Goal: Task Accomplishment & Management: Use online tool/utility

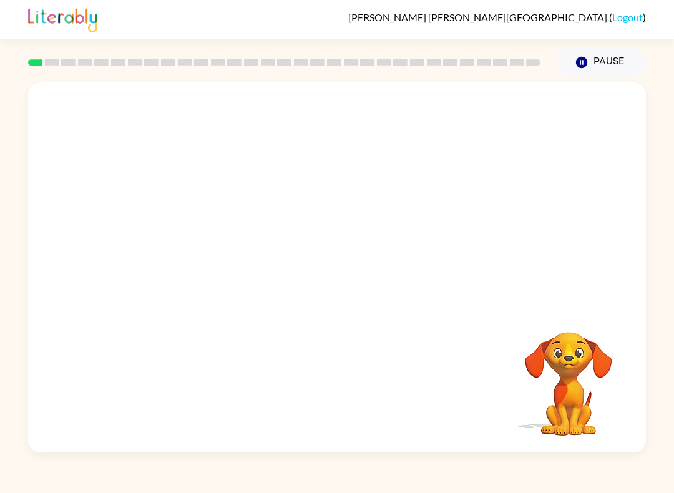
click at [581, 64] on icon "button" at bounding box center [581, 62] width 11 height 11
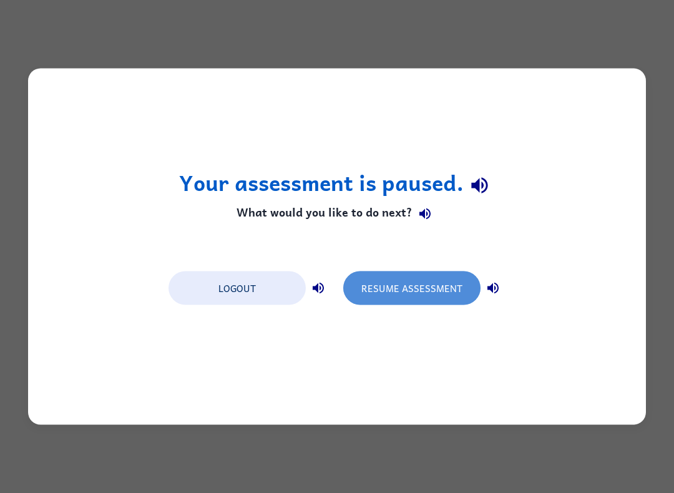
click at [437, 289] on button "Resume Assessment" at bounding box center [411, 288] width 137 height 34
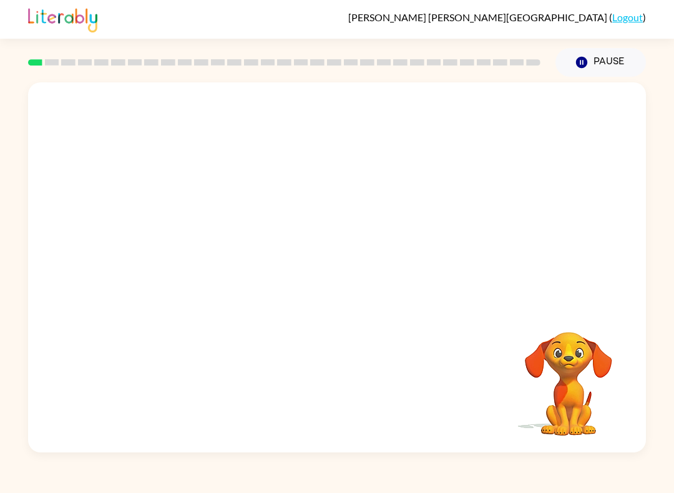
click at [348, 282] on div at bounding box center [337, 193] width 618 height 223
click at [399, 253] on div at bounding box center [337, 193] width 618 height 223
click at [166, 256] on video "Your browser must support playing .mp4 files to use Literably. Please try using…" at bounding box center [337, 193] width 618 height 223
click at [338, 291] on div at bounding box center [337, 274] width 80 height 46
click at [337, 291] on div at bounding box center [337, 274] width 80 height 46
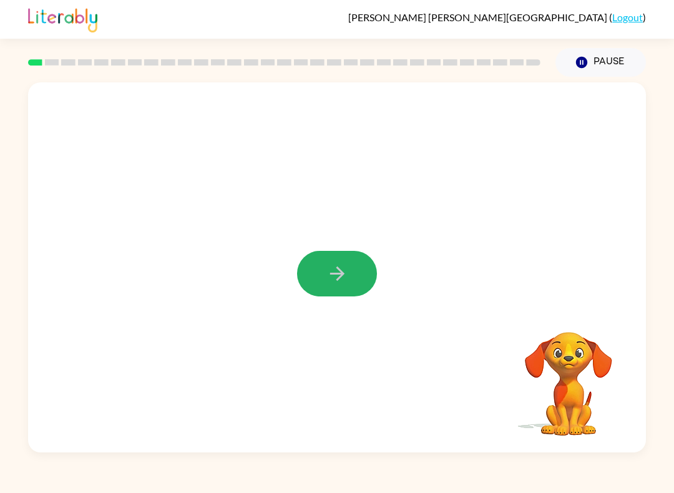
click at [324, 277] on button "button" at bounding box center [337, 274] width 80 height 46
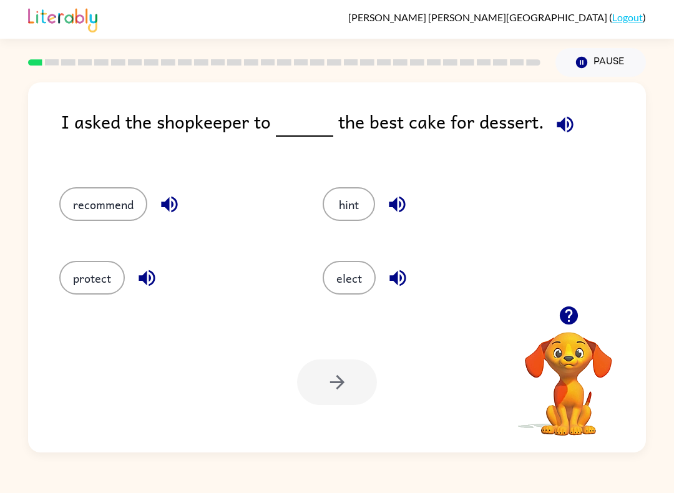
click at [342, 270] on button "elect" at bounding box center [349, 278] width 53 height 34
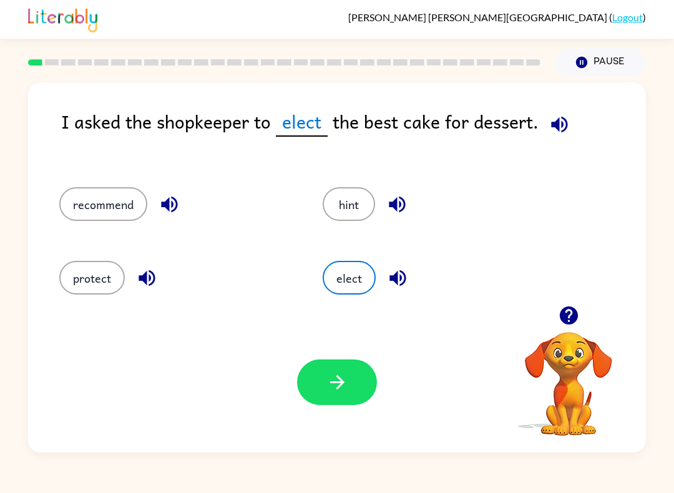
click at [324, 387] on button "button" at bounding box center [337, 382] width 80 height 46
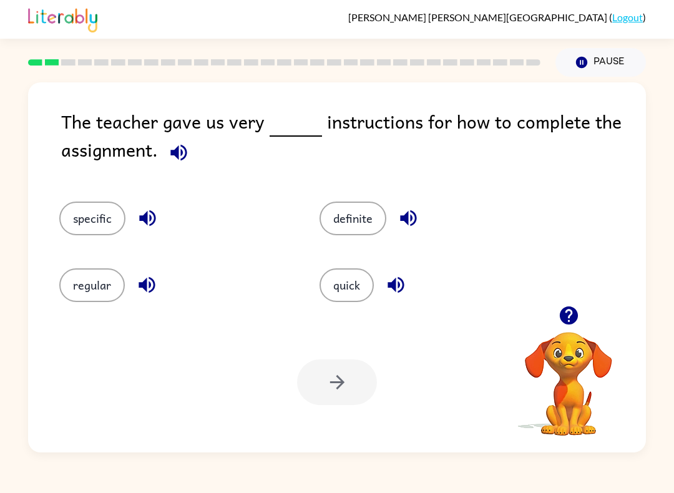
click at [95, 220] on button "specific" at bounding box center [92, 219] width 66 height 34
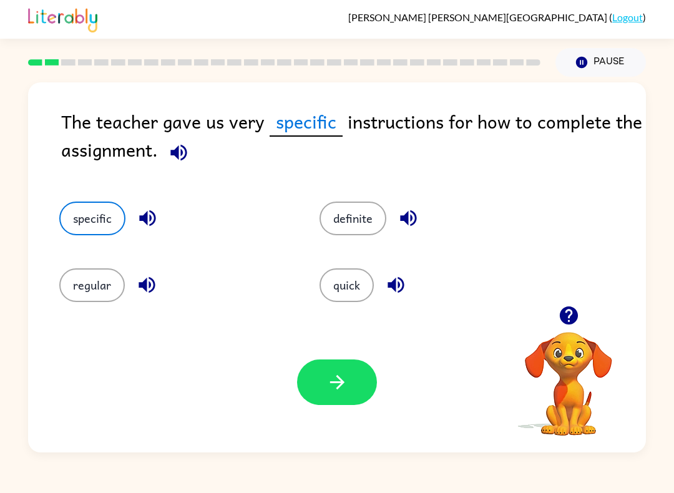
click at [357, 294] on button "quick" at bounding box center [346, 285] width 54 height 34
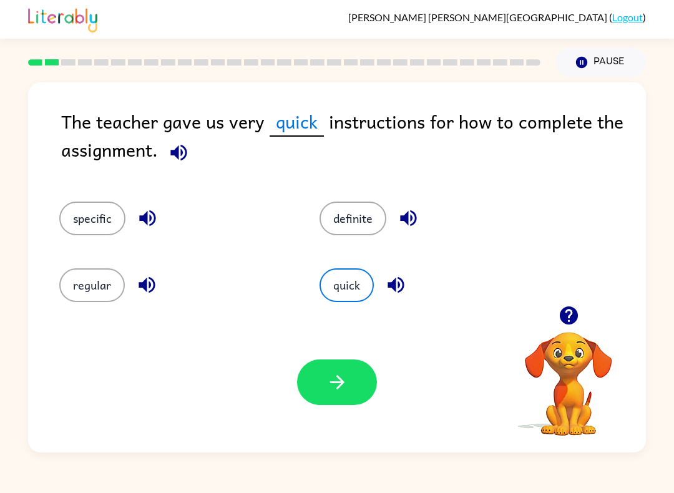
click at [84, 213] on button "specific" at bounding box center [92, 219] width 66 height 34
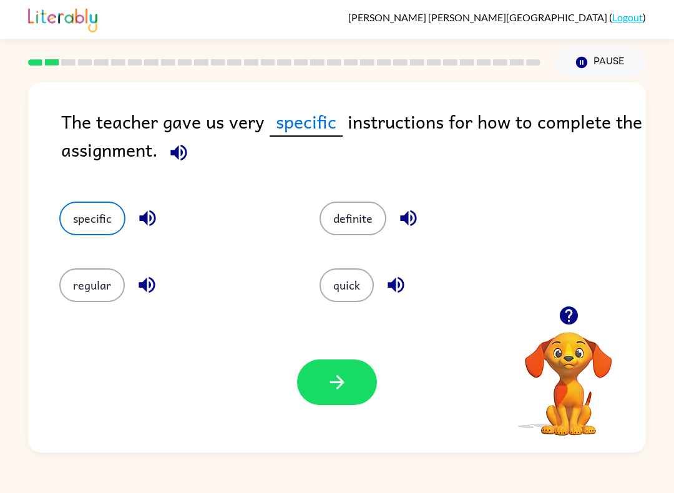
click at [330, 387] on icon "button" at bounding box center [337, 382] width 22 height 22
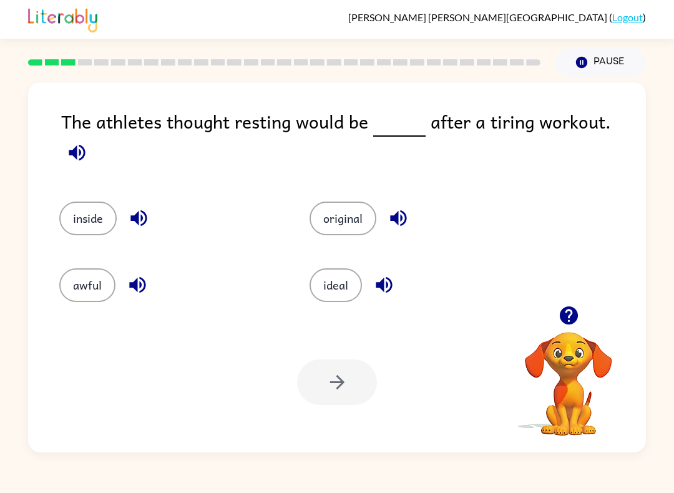
click at [343, 275] on button "ideal" at bounding box center [335, 285] width 52 height 34
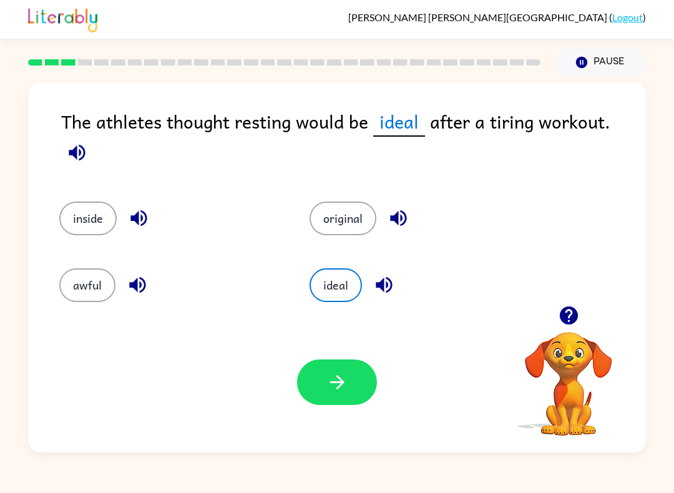
click at [332, 387] on icon "button" at bounding box center [337, 382] width 22 height 22
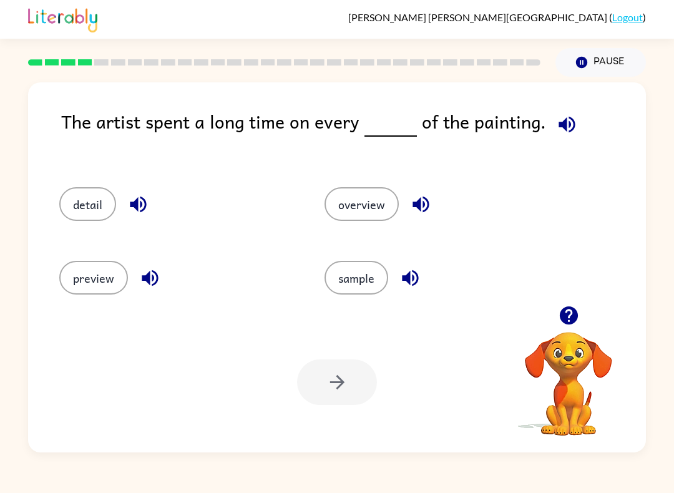
click at [95, 195] on button "detail" at bounding box center [87, 204] width 57 height 34
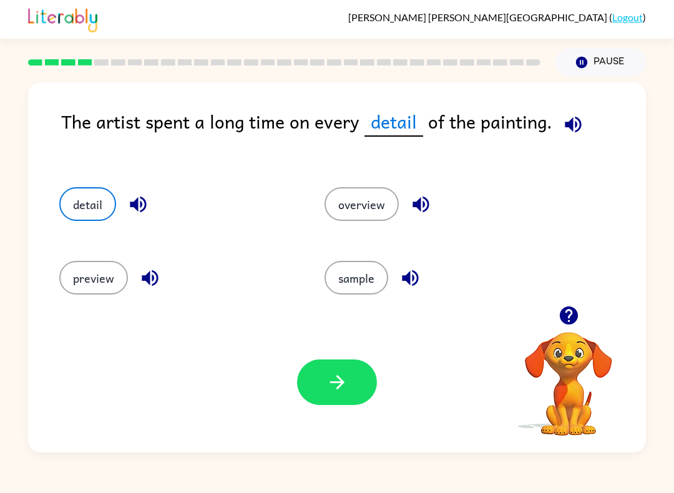
click at [336, 373] on icon "button" at bounding box center [337, 382] width 22 height 22
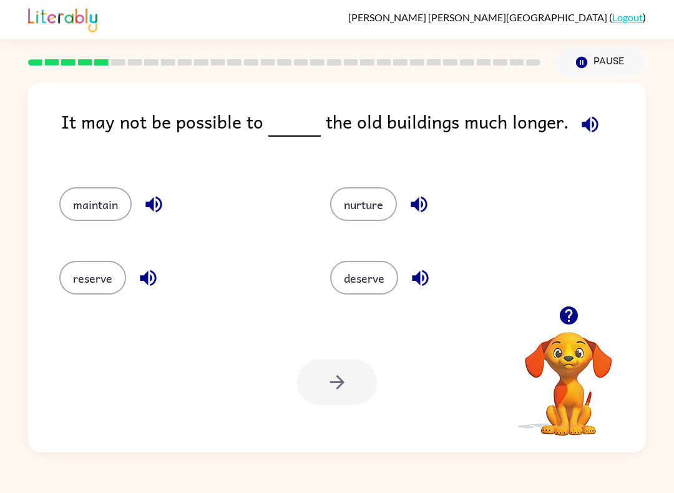
click at [86, 280] on button "reserve" at bounding box center [92, 278] width 67 height 34
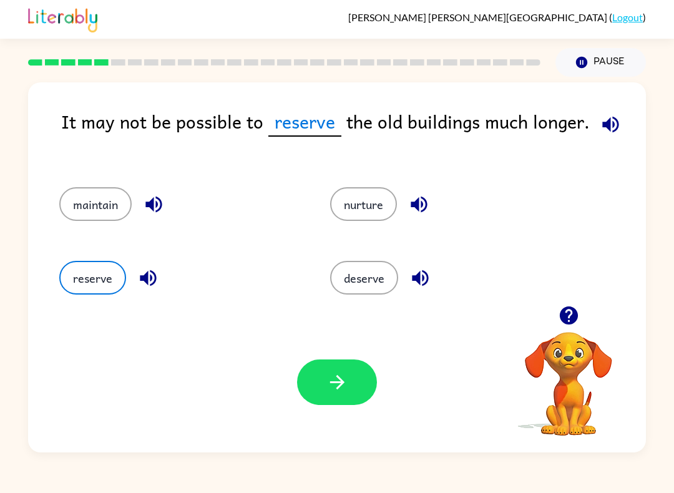
click at [84, 206] on button "maintain" at bounding box center [95, 204] width 72 height 34
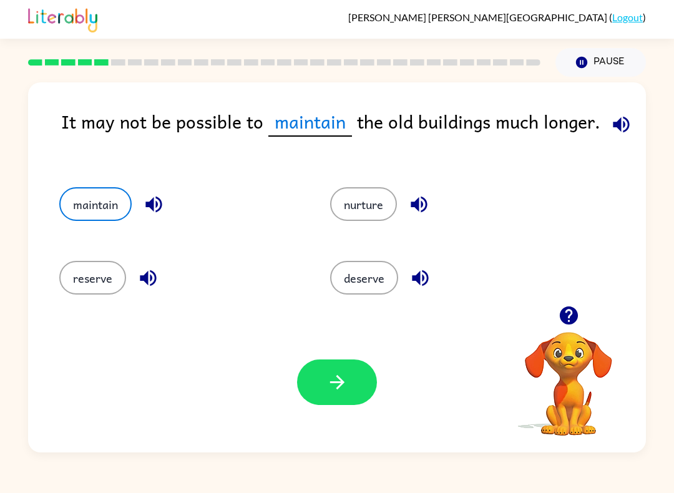
click at [311, 382] on button "button" at bounding box center [337, 382] width 80 height 46
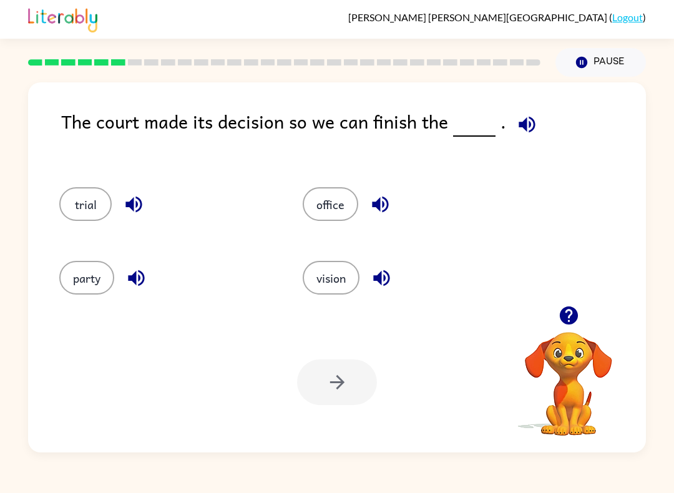
click at [602, 72] on button "Pause Pause" at bounding box center [600, 62] width 90 height 29
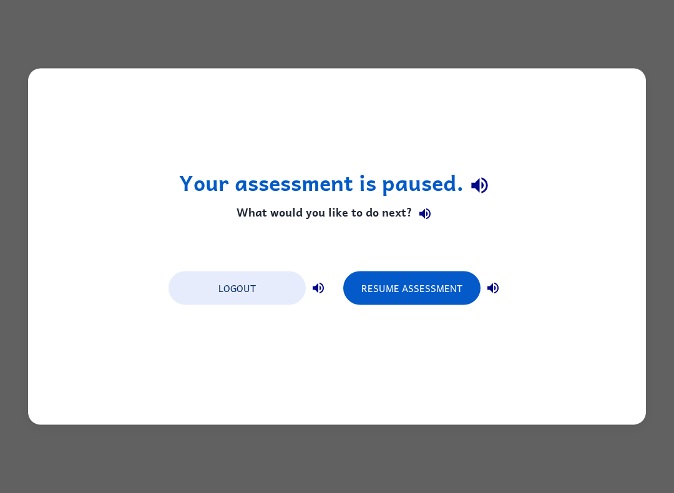
click at [442, 299] on button "Resume Assessment" at bounding box center [411, 288] width 137 height 34
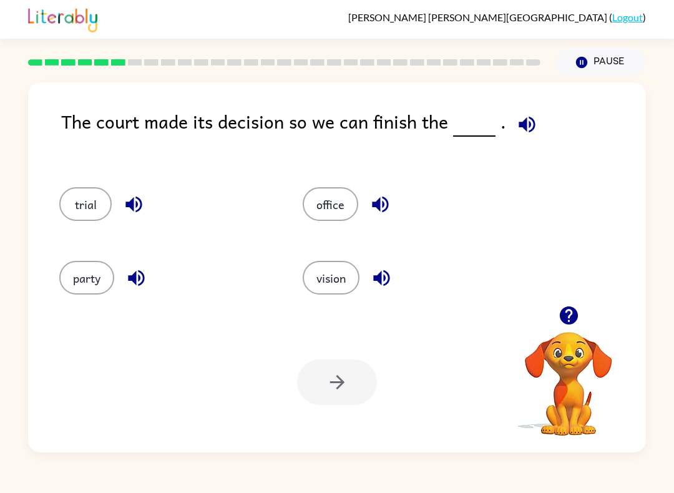
click at [519, 130] on icon "button" at bounding box center [526, 124] width 16 height 16
click at [74, 210] on button "trial" at bounding box center [85, 204] width 52 height 34
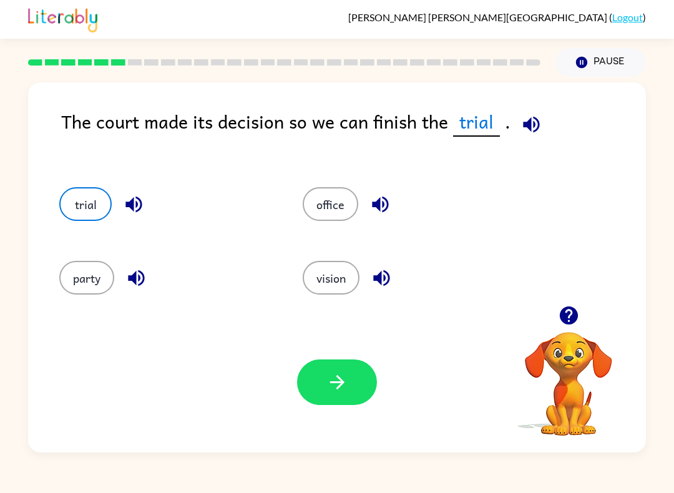
click at [342, 387] on icon "button" at bounding box center [337, 382] width 22 height 22
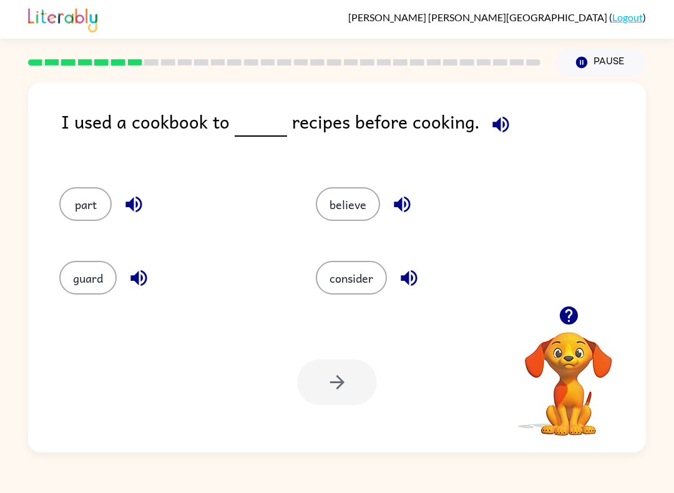
click at [85, 212] on button "part" at bounding box center [85, 204] width 52 height 34
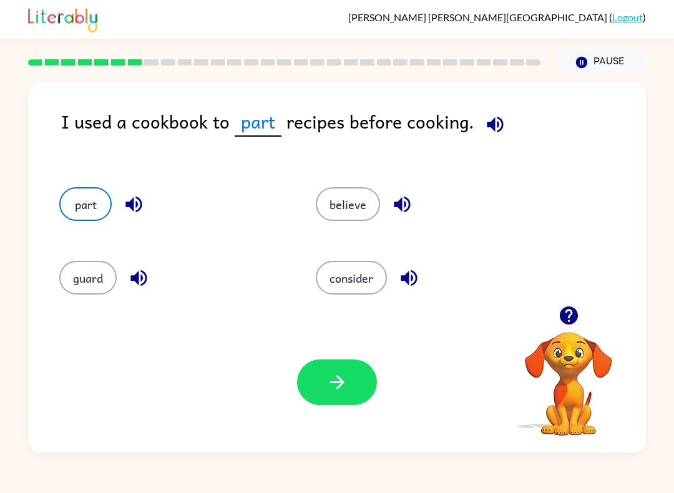
click at [333, 405] on button "button" at bounding box center [337, 382] width 80 height 46
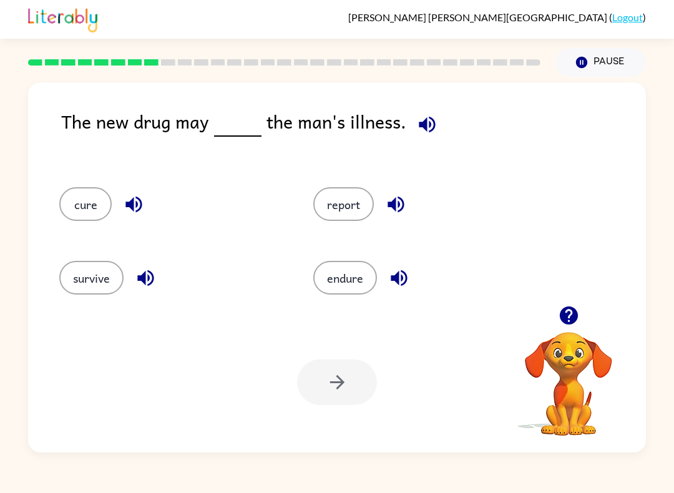
click at [82, 209] on button "cure" at bounding box center [85, 204] width 52 height 34
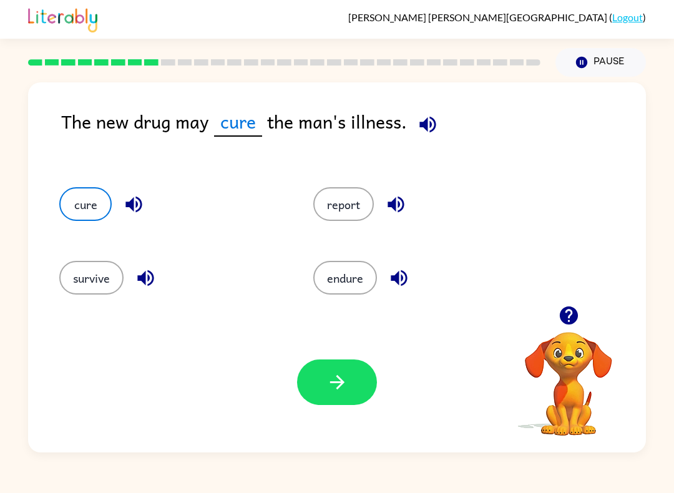
click at [323, 369] on button "button" at bounding box center [337, 382] width 80 height 46
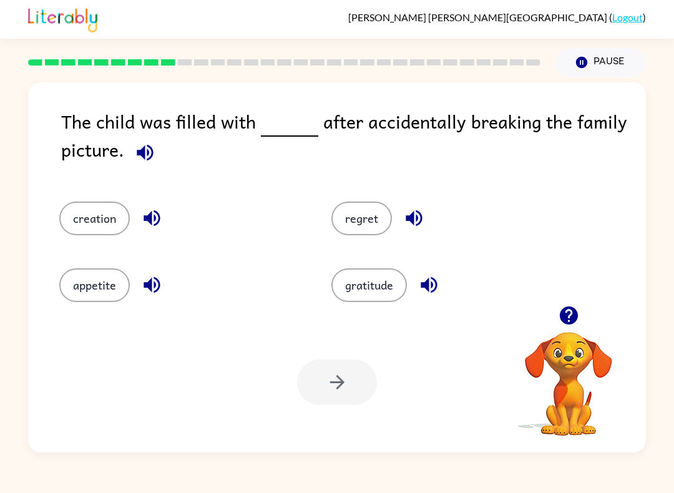
click at [358, 215] on button "regret" at bounding box center [361, 219] width 61 height 34
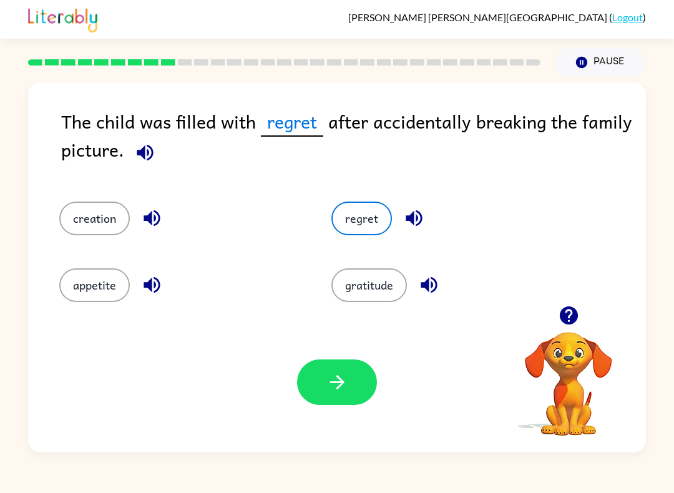
click at [326, 379] on icon "button" at bounding box center [337, 382] width 22 height 22
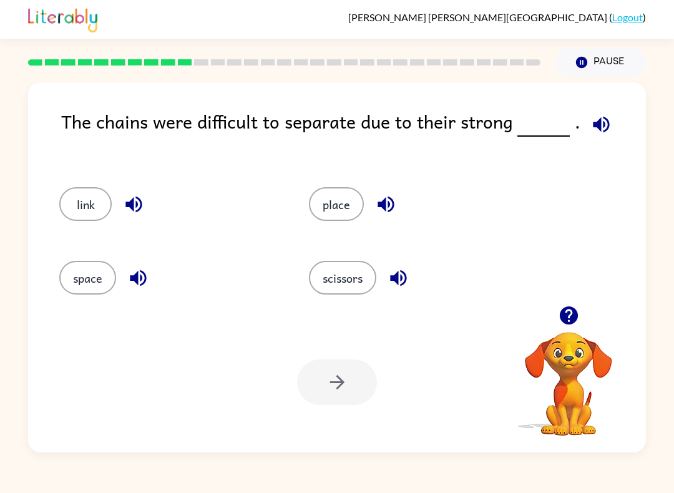
click at [309, 205] on button "place" at bounding box center [336, 204] width 55 height 34
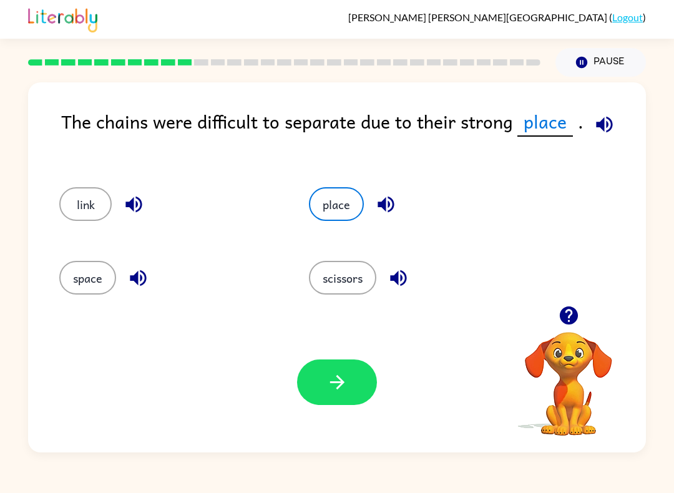
click at [347, 270] on button "scissors" at bounding box center [342, 278] width 67 height 34
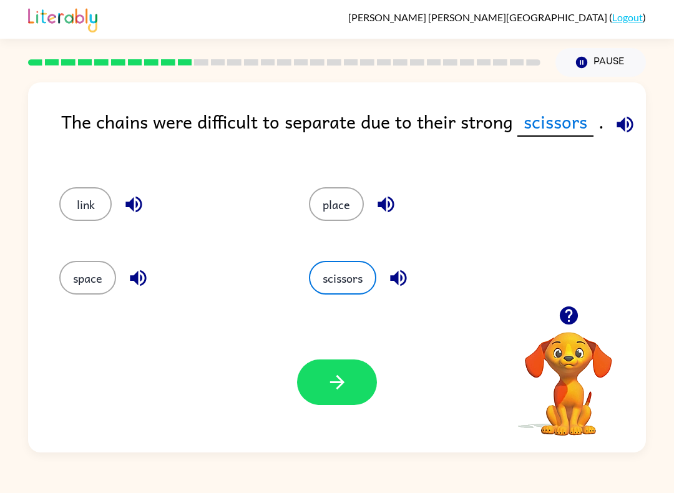
click at [617, 124] on icon "button" at bounding box center [624, 124] width 16 height 16
click at [91, 205] on button "link" at bounding box center [85, 204] width 52 height 34
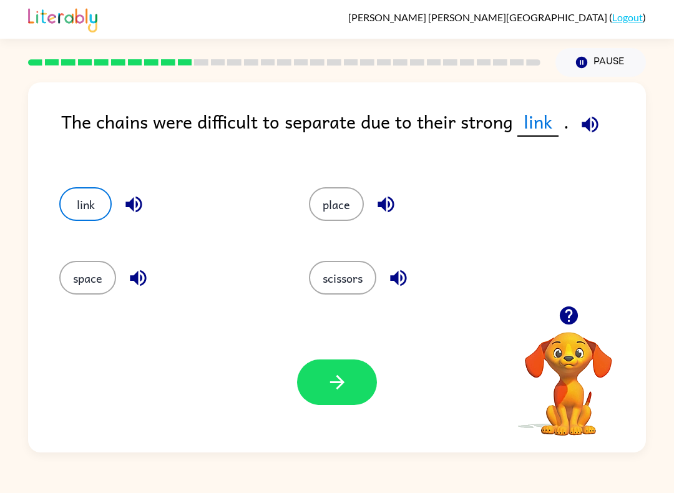
click at [112, 284] on button "space" at bounding box center [87, 278] width 57 height 34
click at [91, 199] on button "link" at bounding box center [85, 204] width 52 height 34
click at [64, 272] on button "space" at bounding box center [87, 278] width 57 height 34
click at [64, 223] on div "link" at bounding box center [161, 200] width 250 height 74
click at [66, 202] on button "link" at bounding box center [85, 204] width 52 height 34
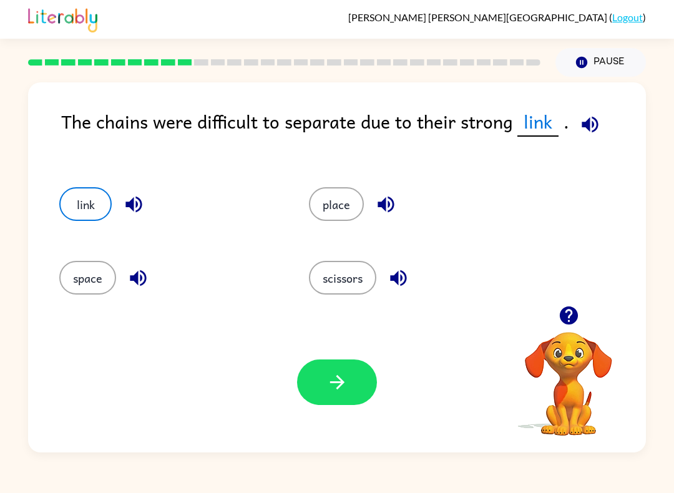
click at [353, 400] on button "button" at bounding box center [337, 382] width 80 height 46
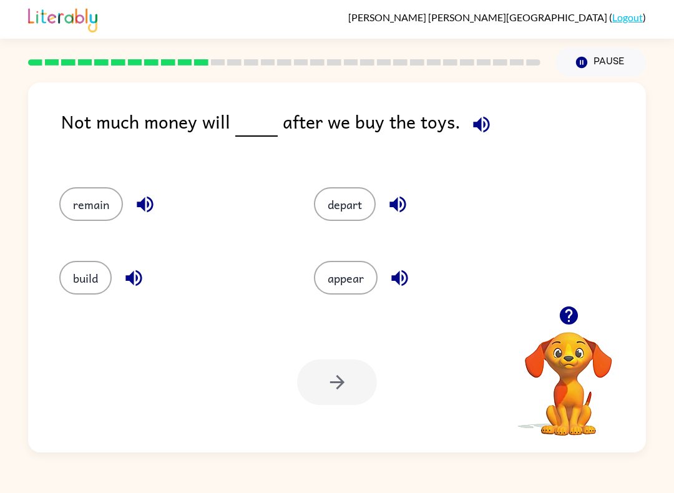
click at [98, 182] on div "remain" at bounding box center [163, 200] width 255 height 74
click at [97, 182] on div "remain" at bounding box center [163, 200] width 255 height 74
click at [103, 200] on button "remain" at bounding box center [91, 204] width 64 height 34
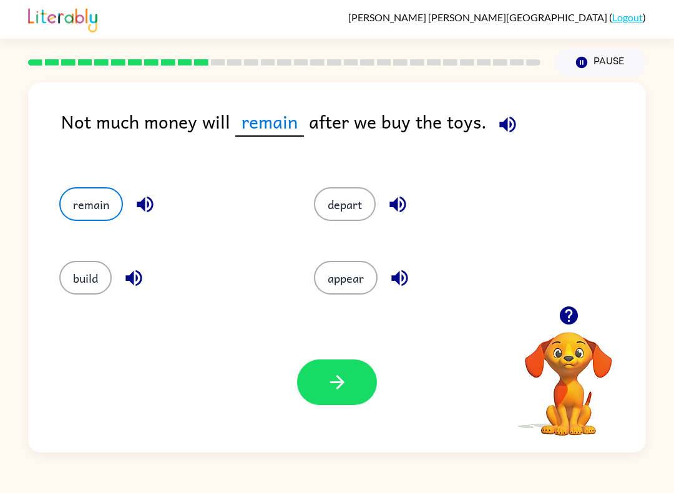
click at [332, 386] on icon "button" at bounding box center [337, 382] width 22 height 22
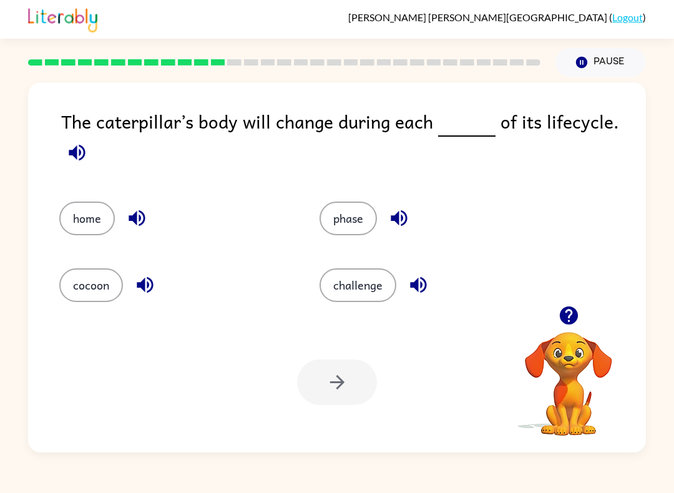
click at [362, 219] on button "phase" at bounding box center [347, 219] width 57 height 34
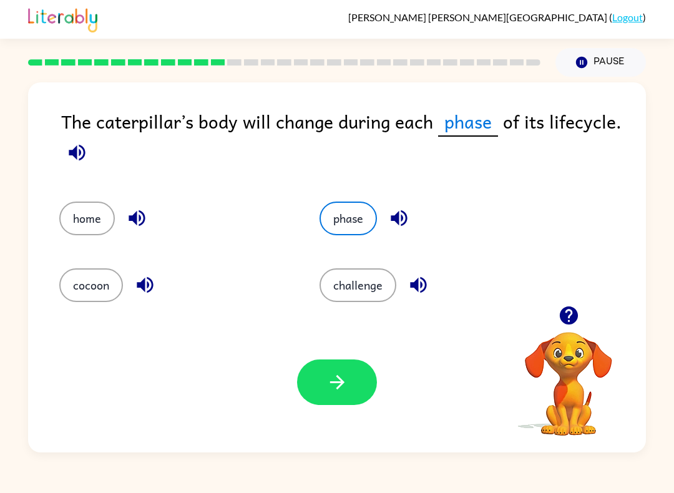
click at [354, 380] on button "button" at bounding box center [337, 382] width 80 height 46
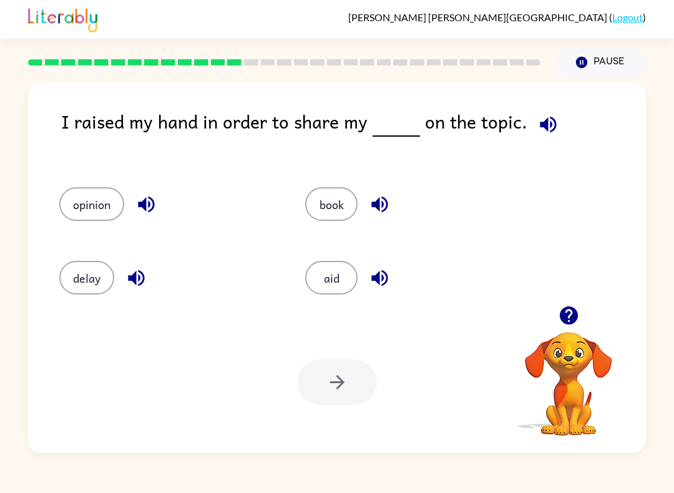
click at [104, 211] on button "opinion" at bounding box center [91, 204] width 65 height 34
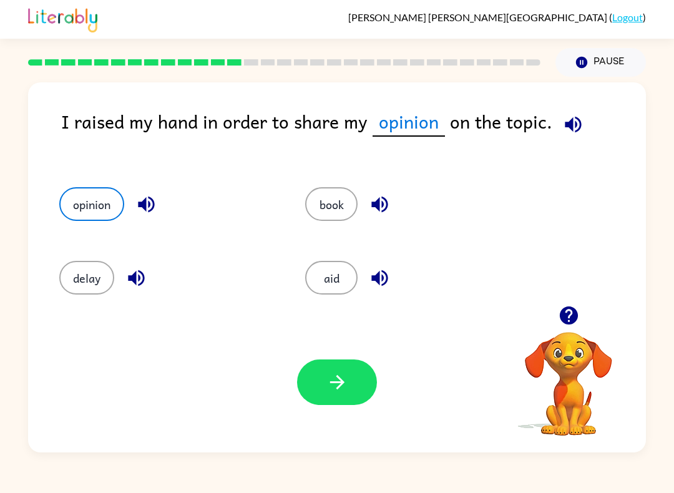
click at [331, 393] on icon "button" at bounding box center [337, 382] width 22 height 22
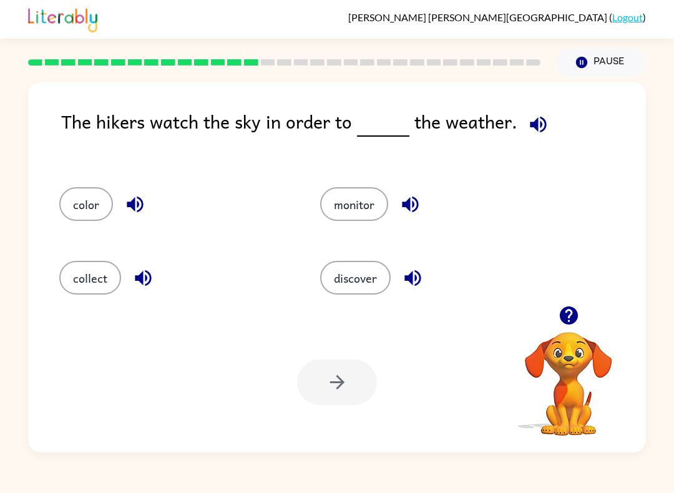
click at [367, 294] on button "discover" at bounding box center [355, 278] width 70 height 34
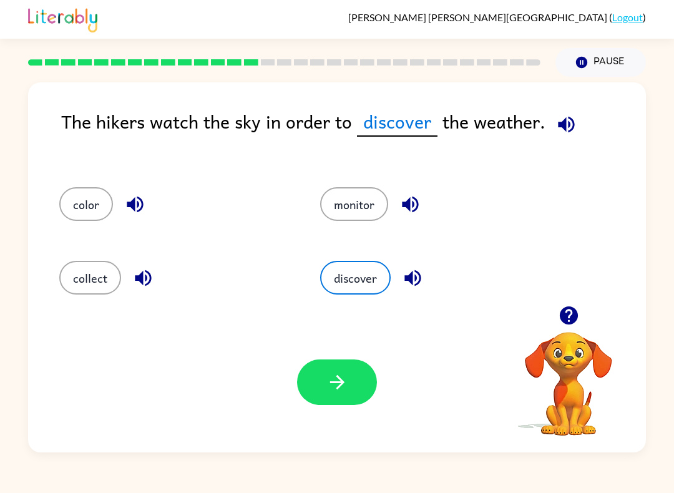
click at [338, 382] on icon "button" at bounding box center [336, 382] width 14 height 14
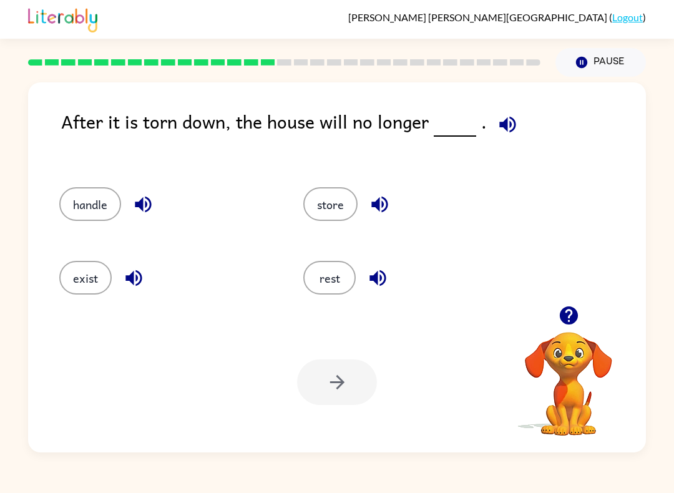
click at [79, 279] on button "exist" at bounding box center [85, 278] width 52 height 34
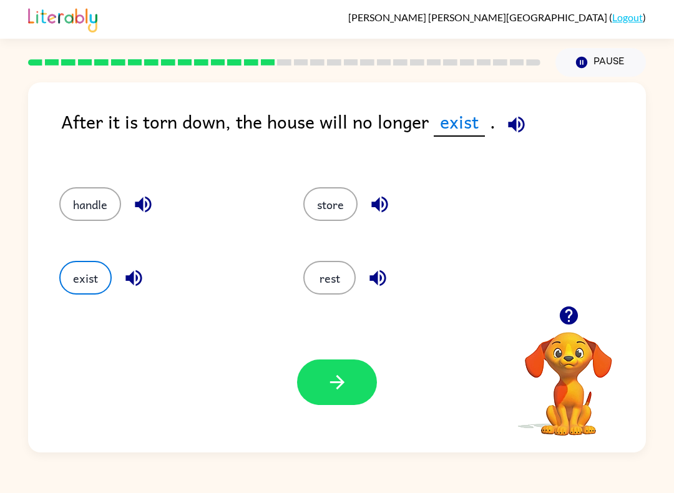
click at [329, 392] on icon "button" at bounding box center [337, 382] width 22 height 22
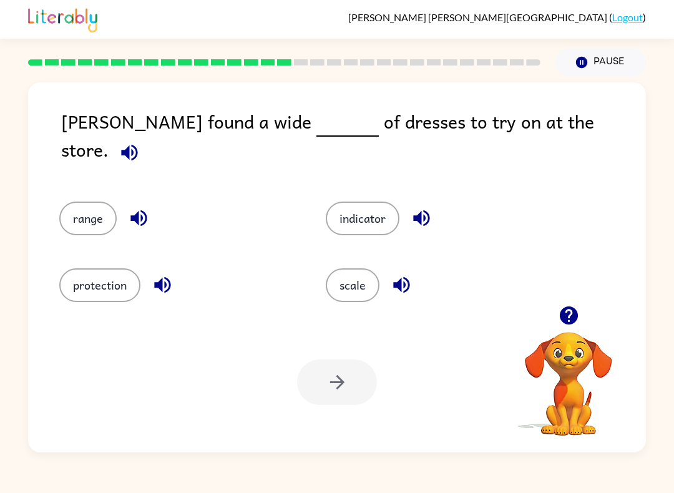
click at [85, 205] on button "range" at bounding box center [87, 219] width 57 height 34
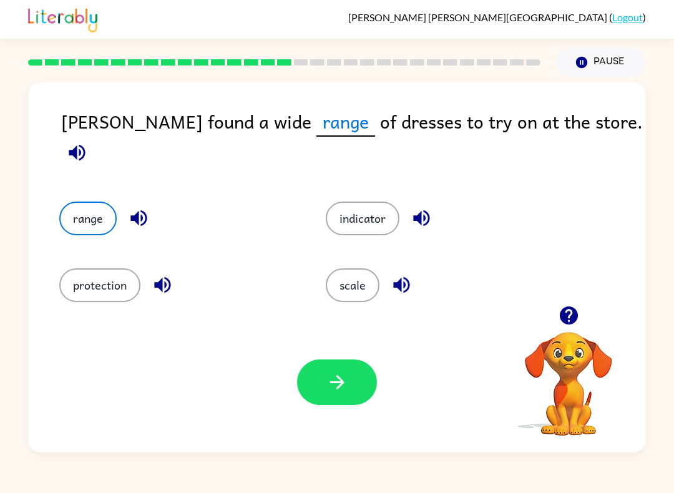
click at [379, 202] on button "indicator" at bounding box center [363, 219] width 74 height 34
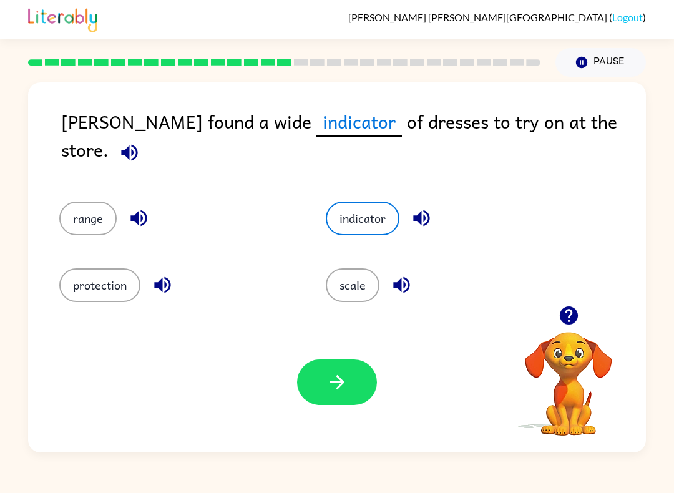
click at [82, 220] on button "range" at bounding box center [87, 219] width 57 height 34
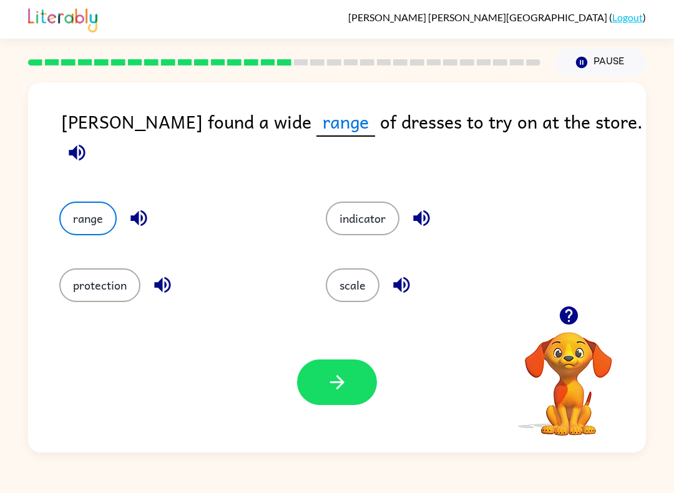
click at [346, 382] on icon "button" at bounding box center [337, 382] width 22 height 22
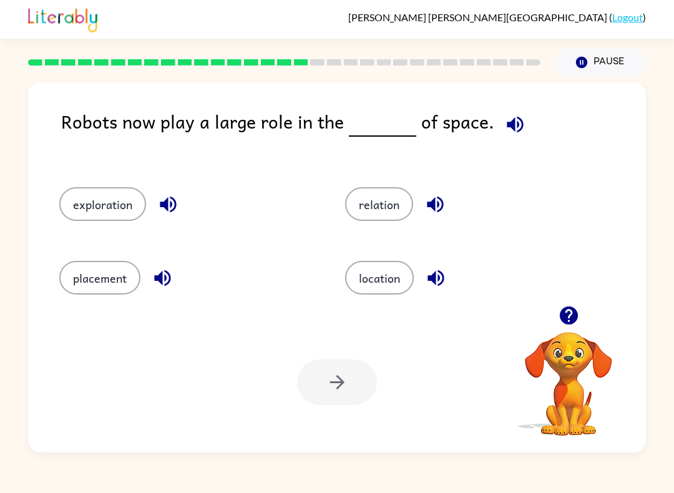
click at [89, 203] on button "exploration" at bounding box center [102, 204] width 87 height 34
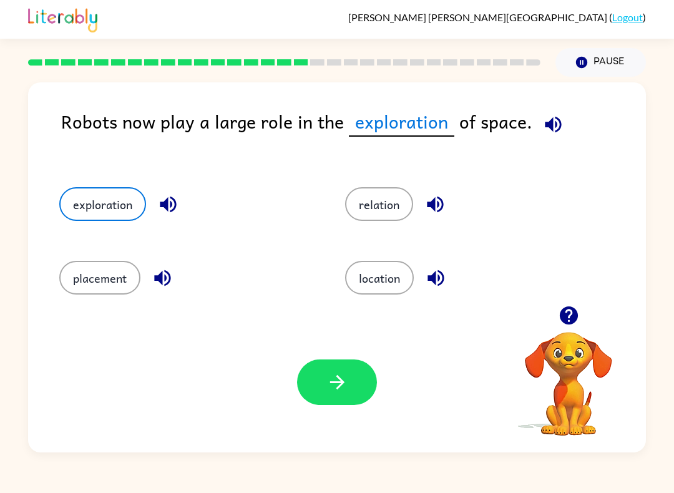
click at [342, 394] on button "button" at bounding box center [337, 382] width 80 height 46
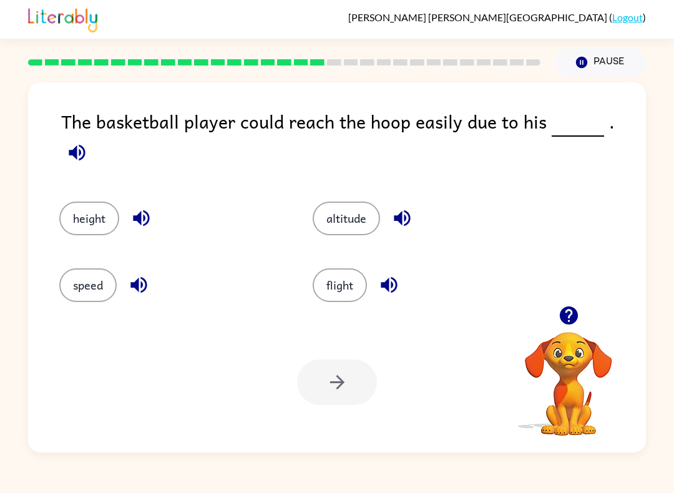
click at [371, 202] on button "altitude" at bounding box center [346, 219] width 67 height 34
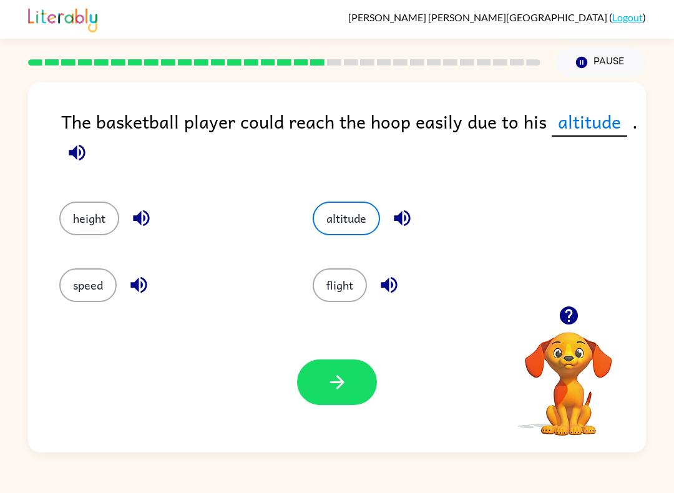
click at [71, 229] on button "height" at bounding box center [89, 219] width 60 height 34
click at [361, 391] on button "button" at bounding box center [337, 382] width 80 height 46
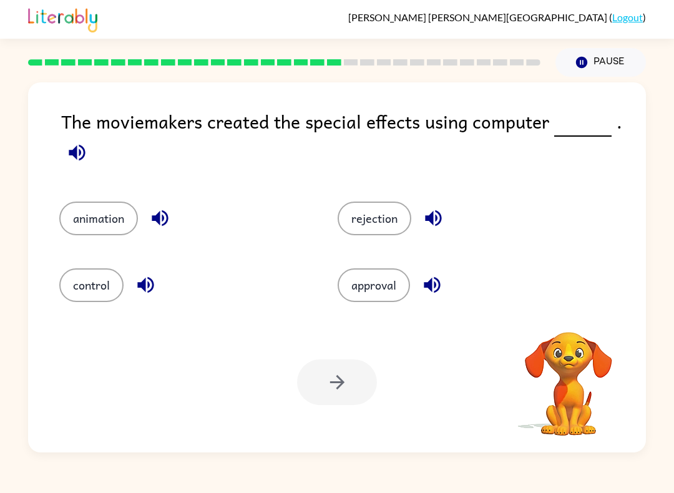
click at [85, 219] on button "animation" at bounding box center [98, 219] width 79 height 34
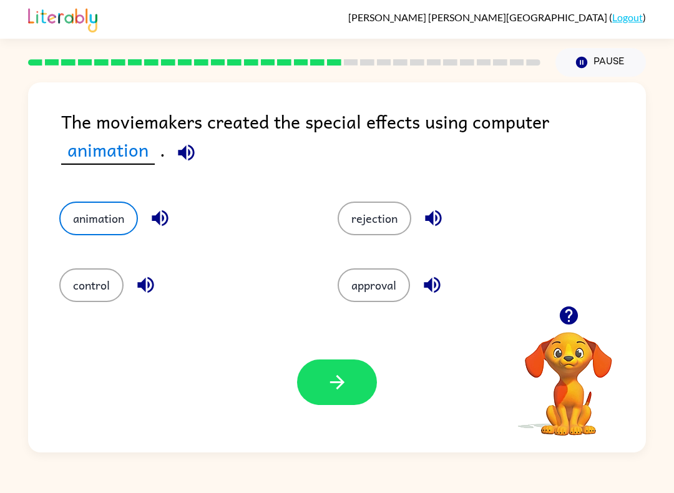
click at [339, 387] on icon "button" at bounding box center [336, 382] width 14 height 14
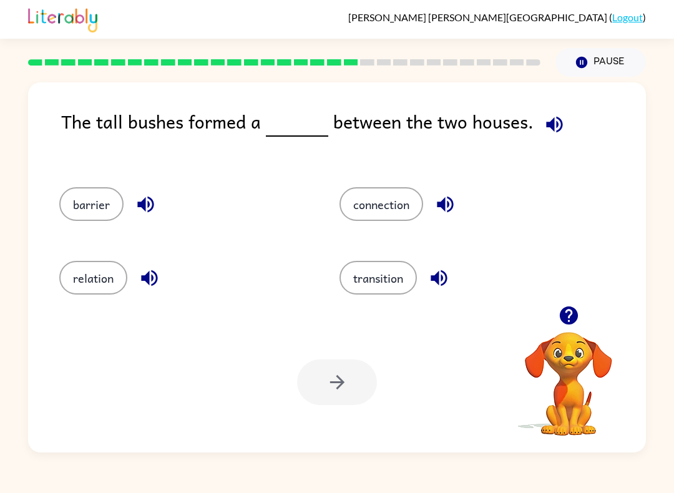
click at [72, 216] on button "barrier" at bounding box center [91, 204] width 64 height 34
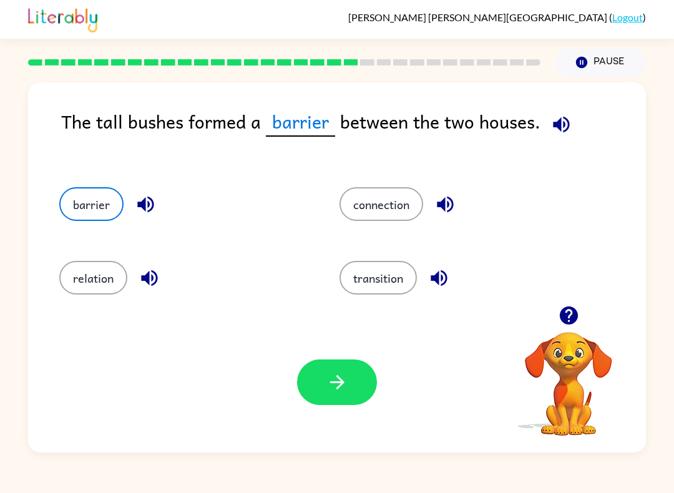
click at [343, 387] on icon "button" at bounding box center [337, 382] width 22 height 22
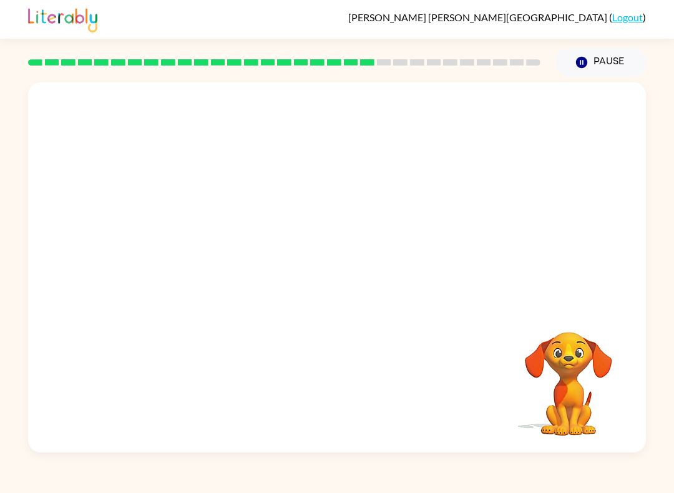
click at [482, 401] on div "Your browser must support playing .mp4 files to use Literably. Please try using…" at bounding box center [337, 267] width 618 height 370
click at [545, 405] on video "Your browser must support playing .mp4 files to use Literably. Please try using…" at bounding box center [568, 375] width 125 height 125
click at [551, 407] on video "Your browser must support playing .mp4 files to use Literably. Please try using…" at bounding box center [568, 375] width 125 height 125
click at [223, 282] on video "Your browser must support playing .mp4 files to use Literably. Please try using…" at bounding box center [337, 193] width 618 height 223
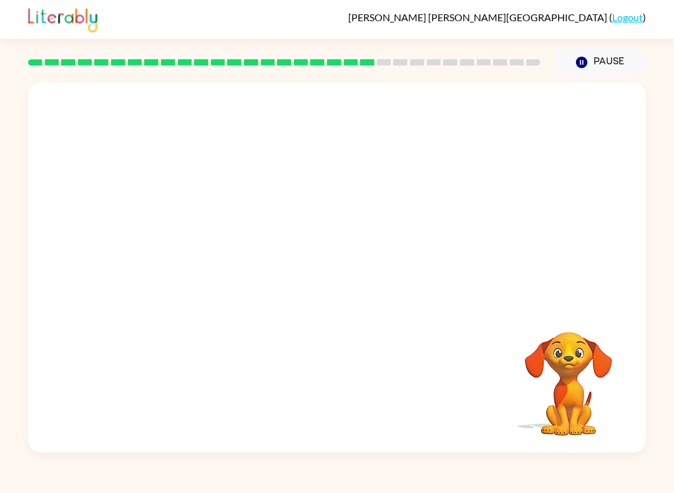
click at [210, 265] on video "Your browser must support playing .mp4 files to use Literably. Please try using…" at bounding box center [337, 193] width 618 height 223
click at [121, 286] on div at bounding box center [337, 267] width 618 height 370
click at [329, 283] on icon "button" at bounding box center [337, 274] width 22 height 22
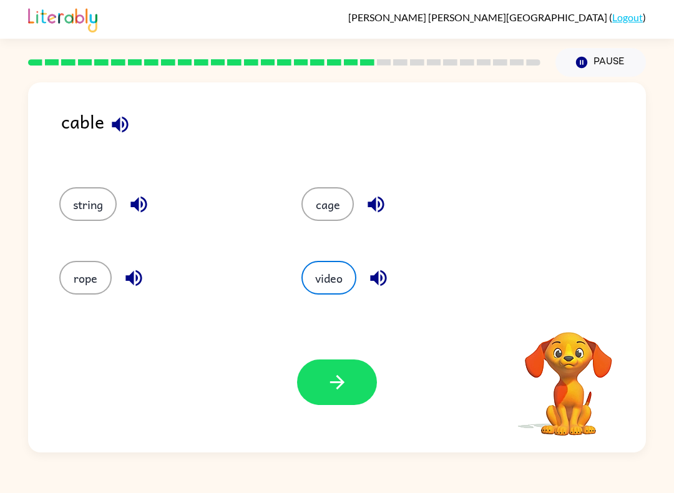
click at [80, 210] on button "string" at bounding box center [87, 204] width 57 height 34
click at [79, 283] on button "rope" at bounding box center [85, 278] width 52 height 34
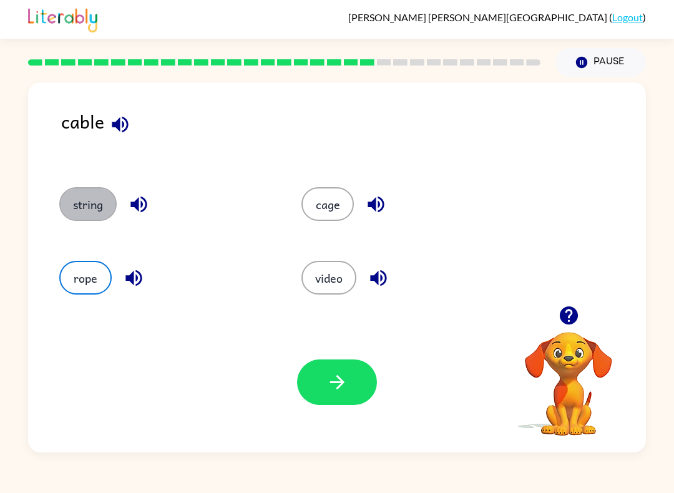
click at [81, 203] on button "string" at bounding box center [87, 204] width 57 height 34
click at [76, 285] on button "rope" at bounding box center [85, 278] width 52 height 34
click at [95, 205] on button "string" at bounding box center [87, 204] width 57 height 34
click at [341, 379] on icon "button" at bounding box center [337, 382] width 22 height 22
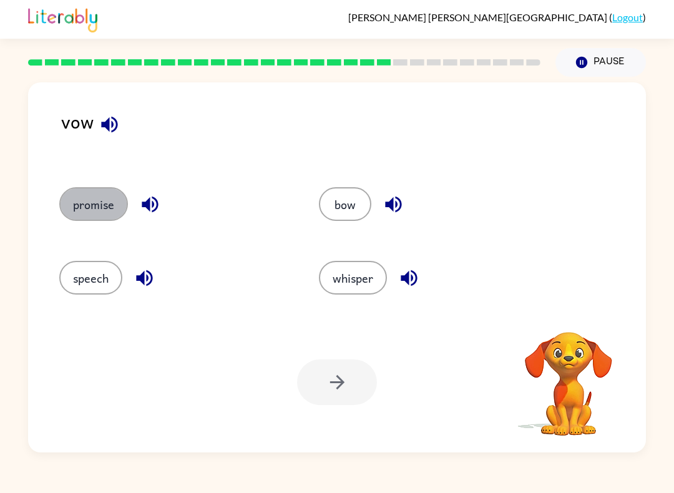
click at [82, 208] on button "promise" at bounding box center [93, 204] width 69 height 34
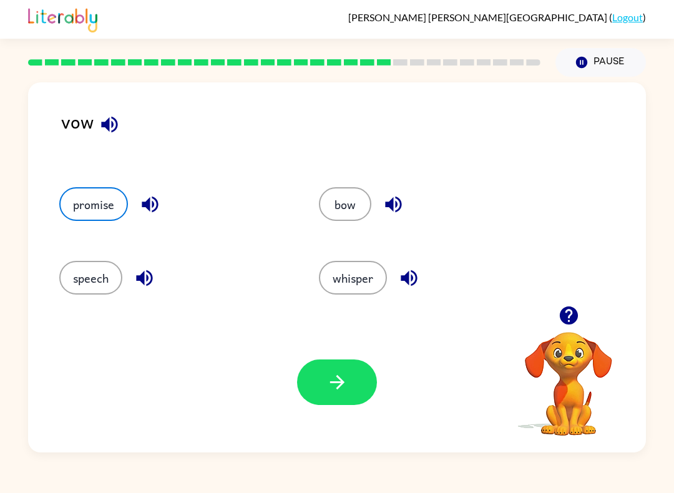
click at [331, 210] on button "bow" at bounding box center [345, 204] width 52 height 34
click at [86, 289] on button "speech" at bounding box center [90, 278] width 63 height 34
click at [342, 384] on icon "button" at bounding box center [336, 382] width 14 height 14
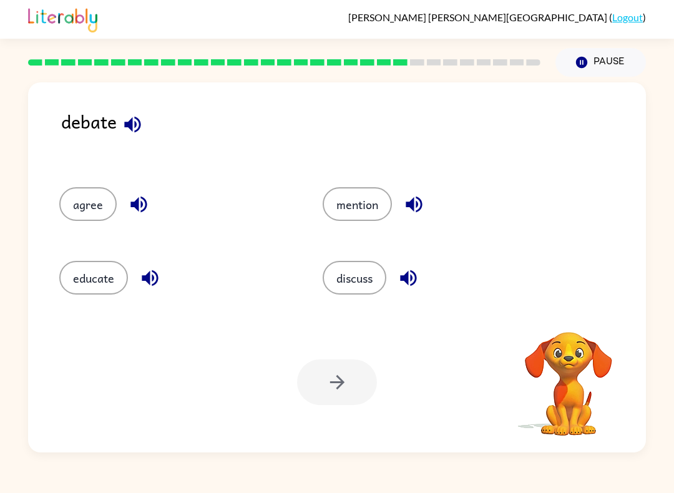
click at [333, 386] on div at bounding box center [337, 382] width 80 height 46
click at [367, 275] on button "discuss" at bounding box center [355, 278] width 64 height 34
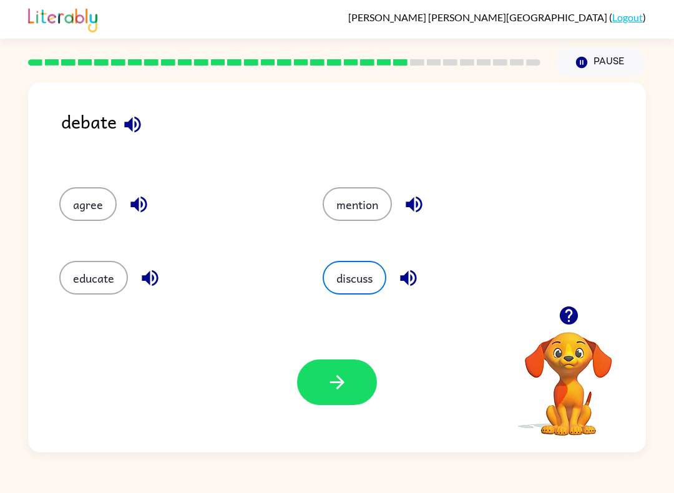
click at [339, 379] on icon "button" at bounding box center [336, 382] width 14 height 14
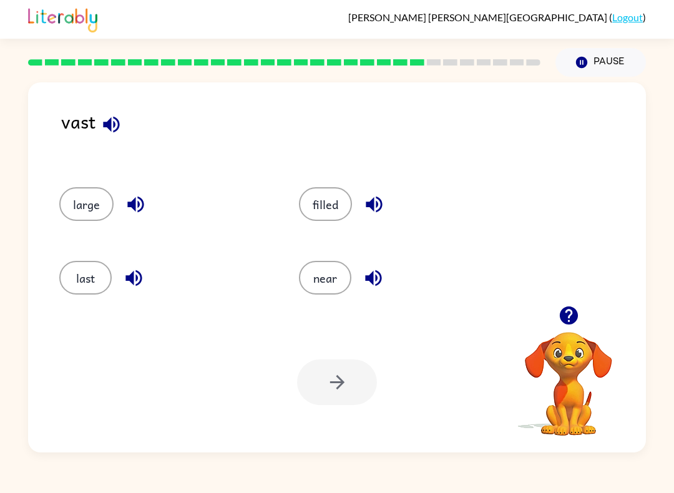
click at [24, 316] on div "vast large filled last near Your browser must support playing .mp4 files to use…" at bounding box center [337, 265] width 674 height 376
click at [363, 203] on icon "button" at bounding box center [374, 204] width 22 height 22
click at [324, 207] on button "filled" at bounding box center [325, 204] width 53 height 34
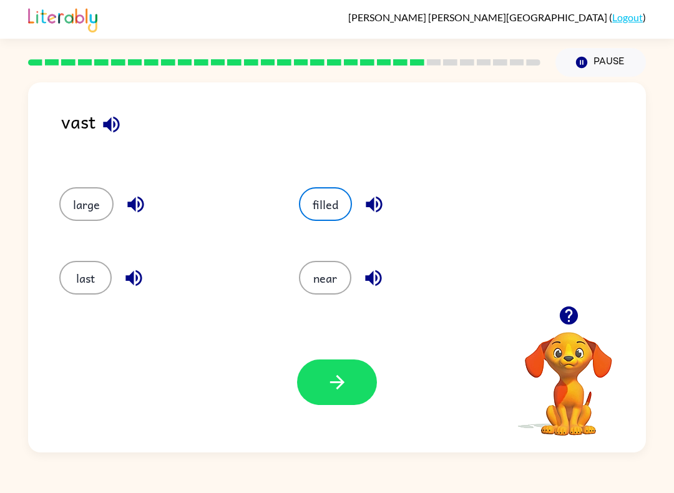
click at [349, 384] on button "button" at bounding box center [337, 382] width 80 height 46
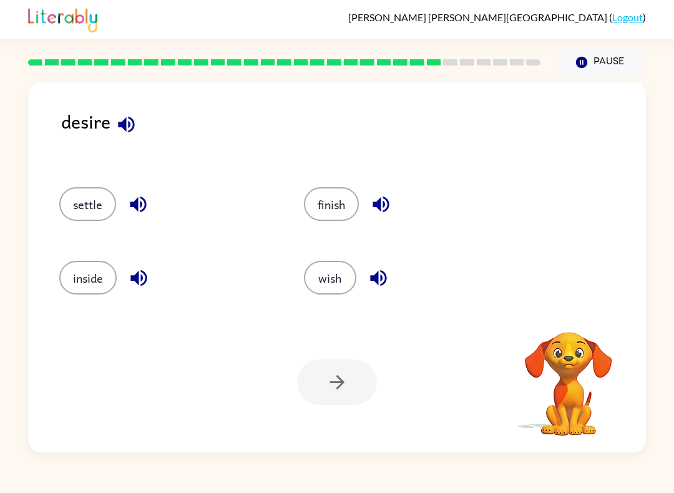
click at [337, 281] on button "wish" at bounding box center [330, 278] width 52 height 34
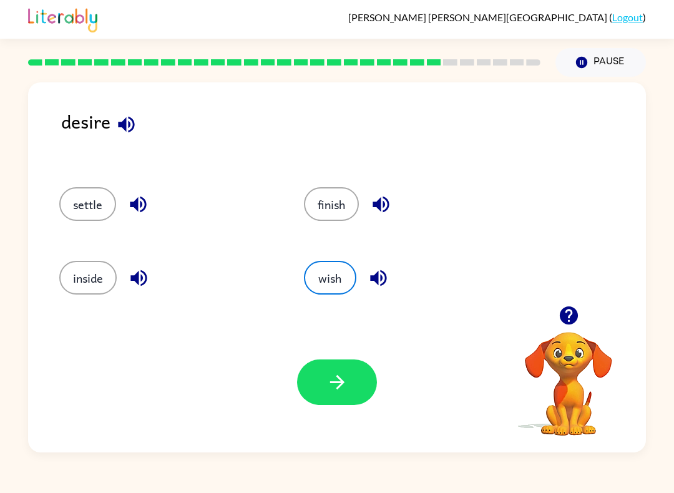
click at [340, 394] on button "button" at bounding box center [337, 382] width 80 height 46
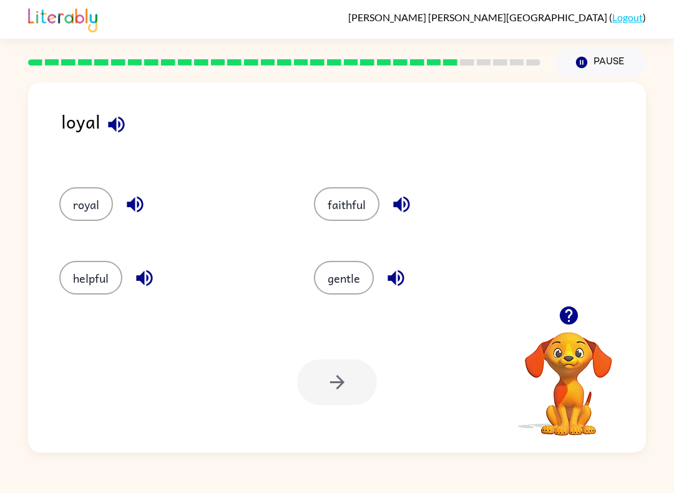
click at [333, 408] on div "Your browser must support playing .mp4 files to use Literably. Please try using…" at bounding box center [337, 382] width 618 height 140
click at [364, 209] on button "faithful" at bounding box center [347, 204] width 66 height 34
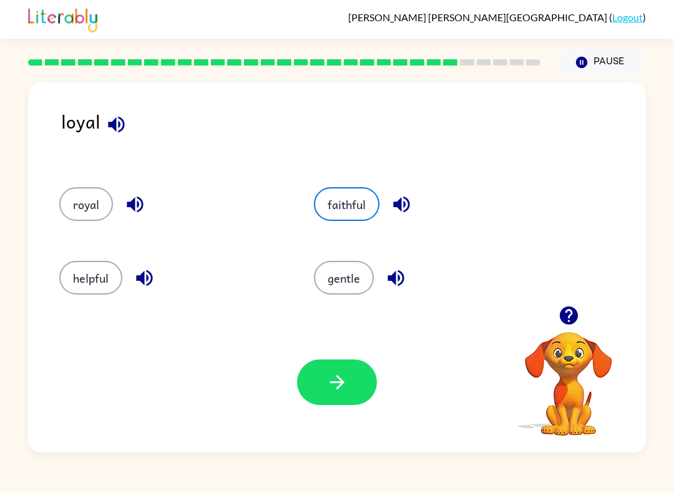
click at [332, 382] on icon "button" at bounding box center [336, 382] width 14 height 14
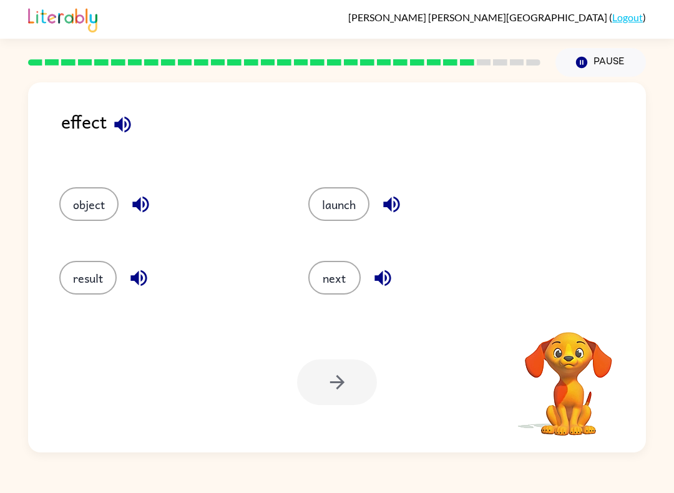
click at [72, 213] on button "object" at bounding box center [88, 204] width 59 height 34
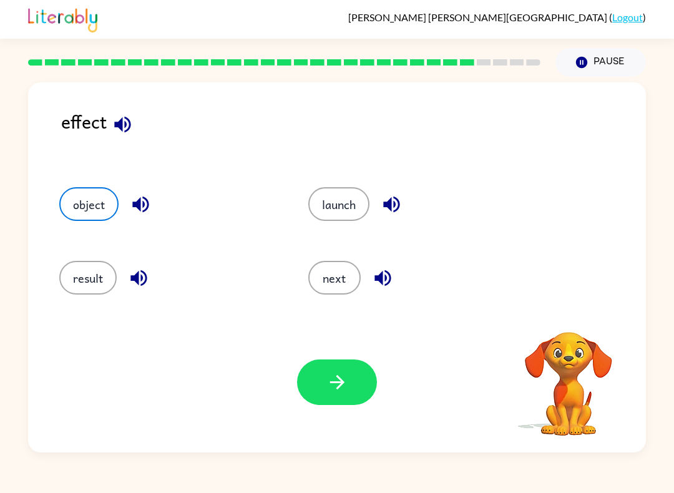
click at [79, 266] on button "result" at bounding box center [87, 278] width 57 height 34
click at [337, 267] on button "next" at bounding box center [334, 278] width 52 height 34
click at [350, 221] on button "launch" at bounding box center [338, 204] width 61 height 34
click at [75, 279] on button "result" at bounding box center [87, 278] width 57 height 34
click at [356, 400] on button "button" at bounding box center [337, 382] width 80 height 46
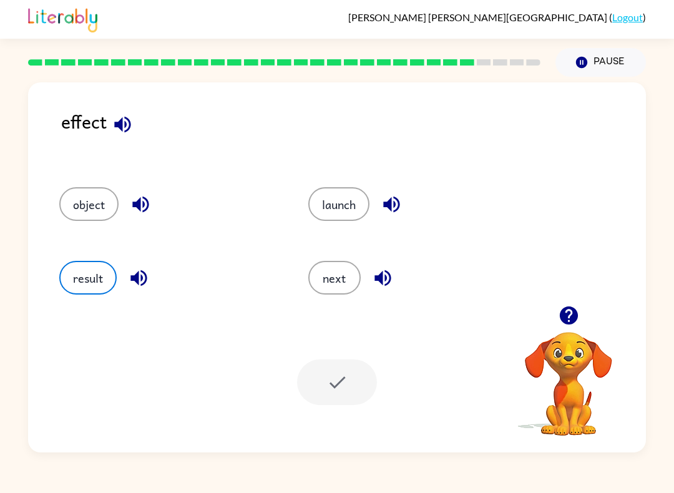
click at [356, 400] on div at bounding box center [337, 382] width 80 height 46
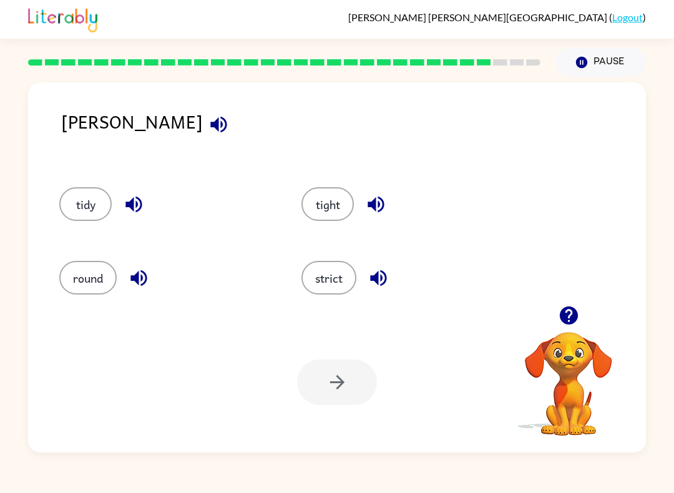
click at [78, 271] on button "round" at bounding box center [87, 278] width 57 height 34
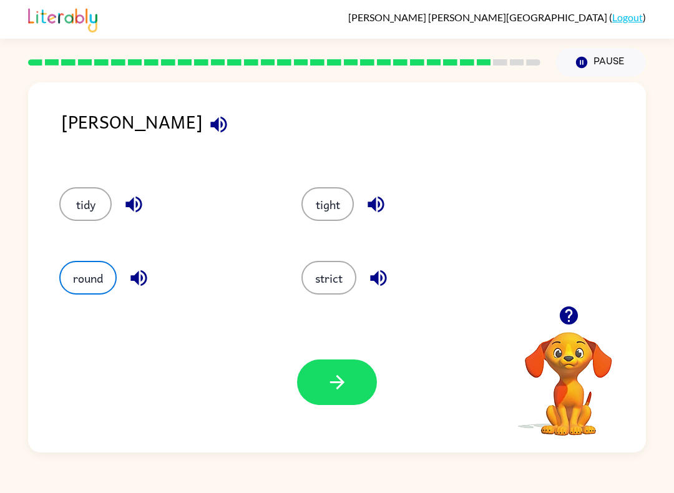
click at [581, 452] on div "Your browser must support playing .mp4 files to use Literably. Please try using…" at bounding box center [337, 382] width 618 height 140
click at [586, 452] on div "Your browser must support playing .mp4 files to use Literably. Please try using…" at bounding box center [337, 382] width 618 height 140
click at [325, 294] on button "strict" at bounding box center [328, 278] width 55 height 34
click at [329, 298] on div "strict" at bounding box center [399, 274] width 242 height 74
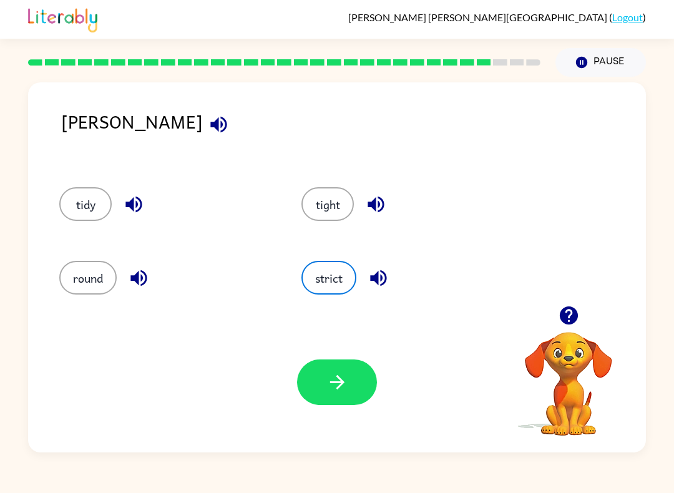
click at [344, 389] on icon "button" at bounding box center [337, 382] width 22 height 22
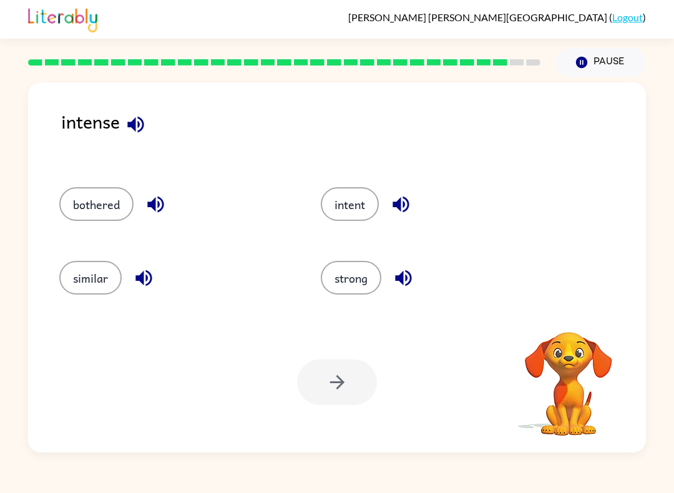
click at [369, 280] on button "strong" at bounding box center [351, 278] width 61 height 34
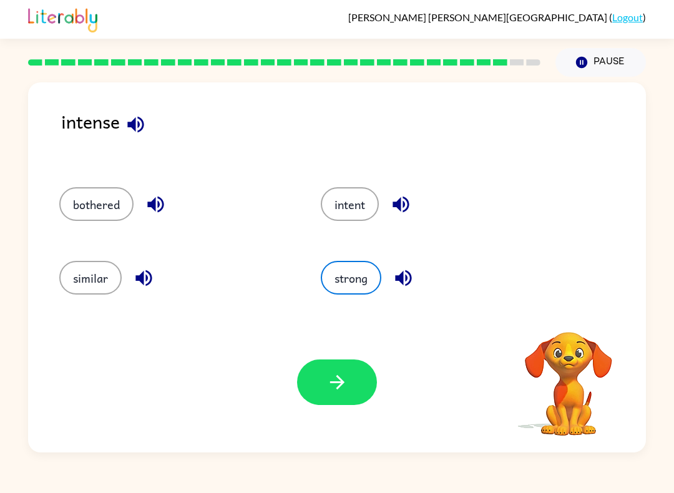
click at [334, 391] on icon "button" at bounding box center [337, 382] width 22 height 22
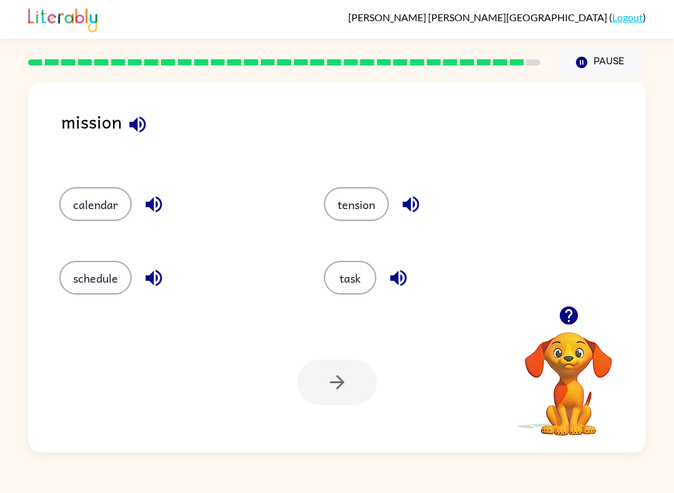
click at [369, 278] on button "task" at bounding box center [350, 278] width 52 height 34
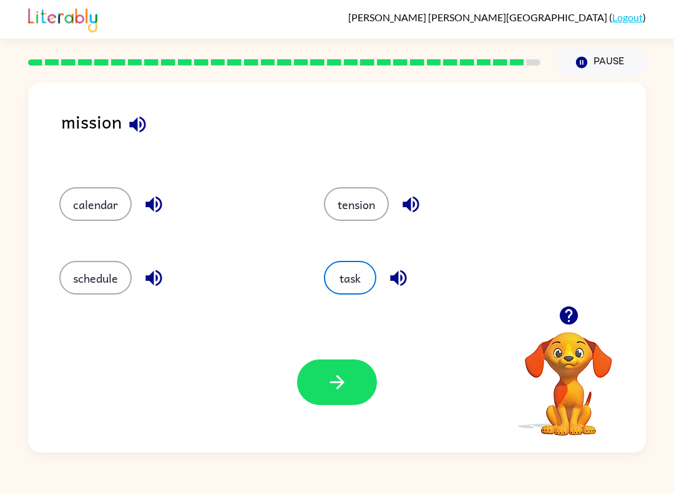
click at [343, 385] on icon "button" at bounding box center [337, 382] width 22 height 22
